Goal: Information Seeking & Learning: Learn about a topic

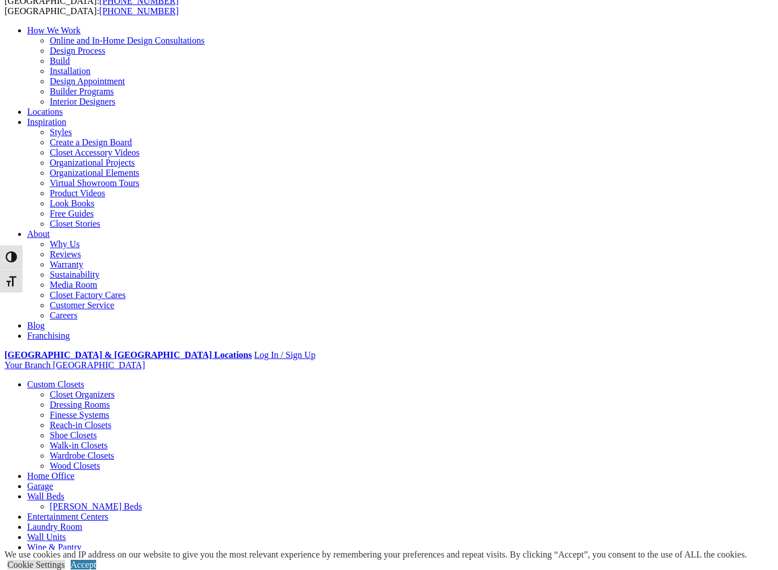
scroll to position [50, 0]
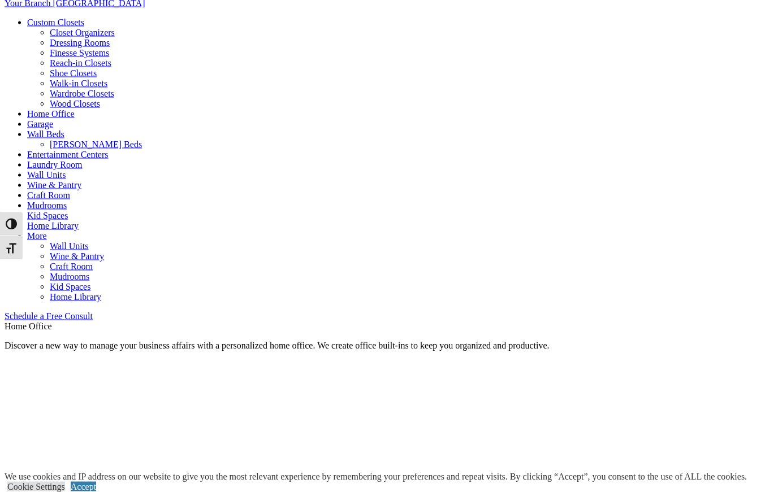
scroll to position [407, 0]
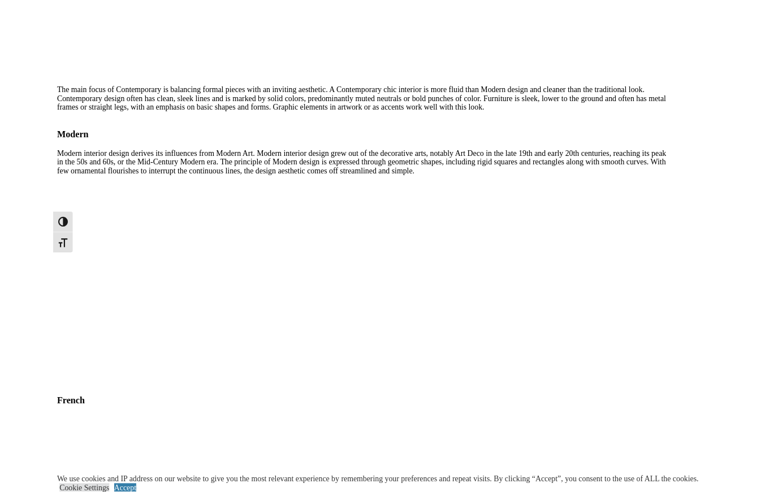
scroll to position [1524, 0]
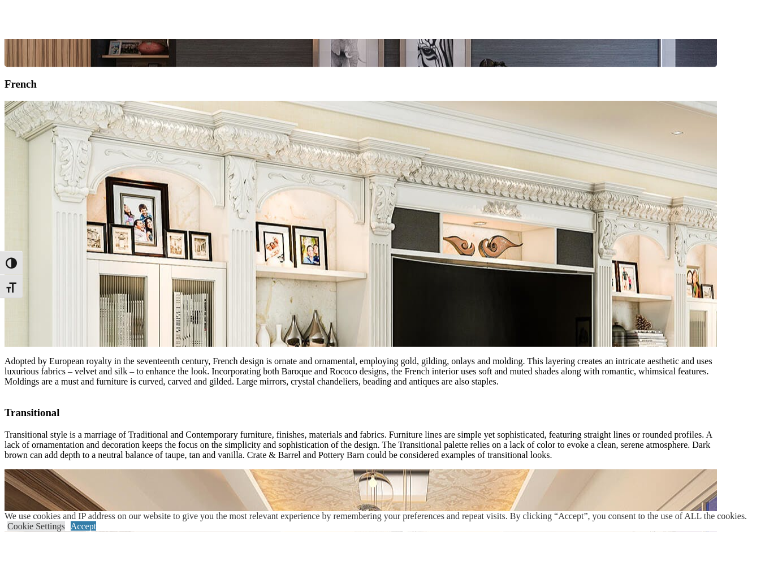
scroll to position [1954, 0]
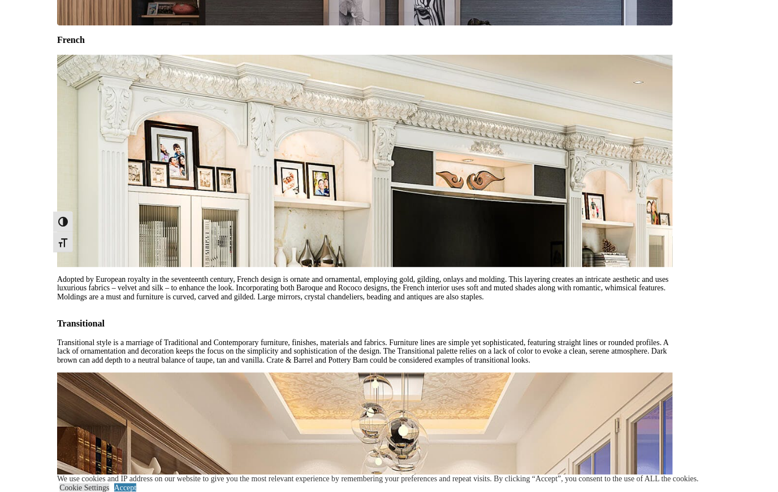
scroll to position [1986, 0]
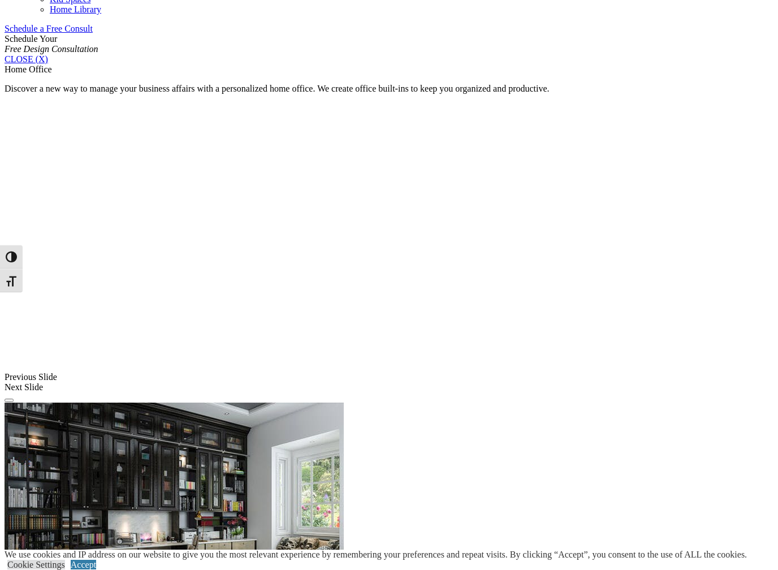
scroll to position [699, 0]
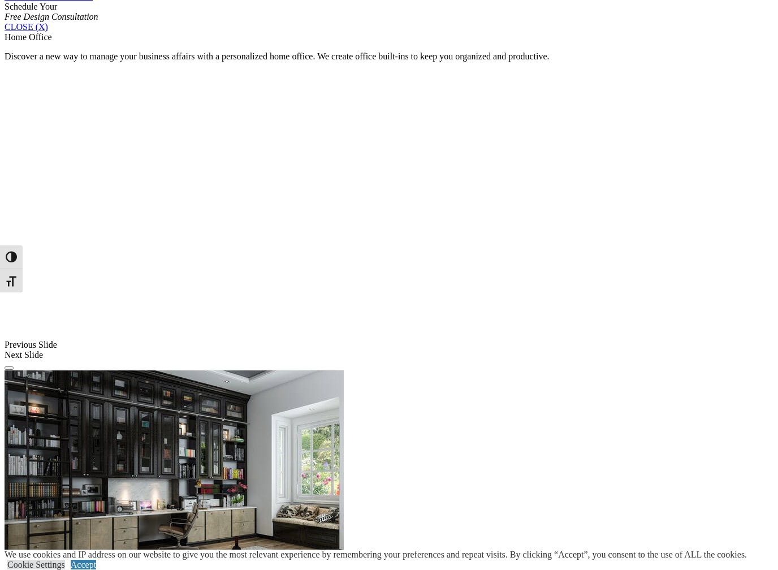
scroll to position [732, 0]
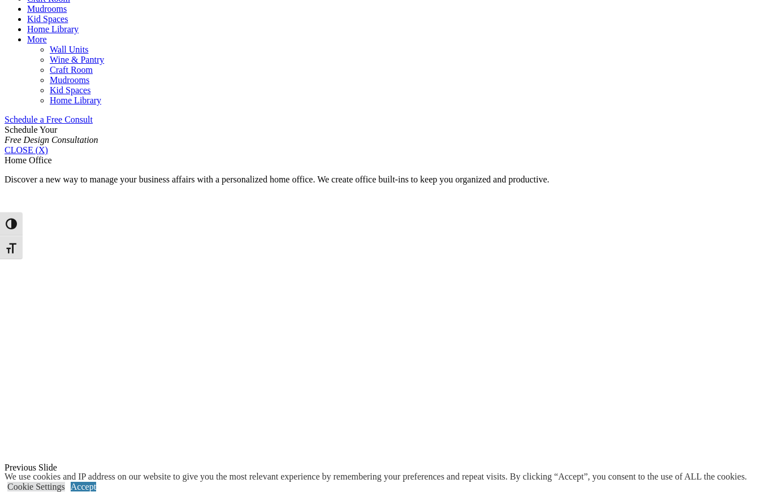
scroll to position [593, 0]
